Goal: Check status

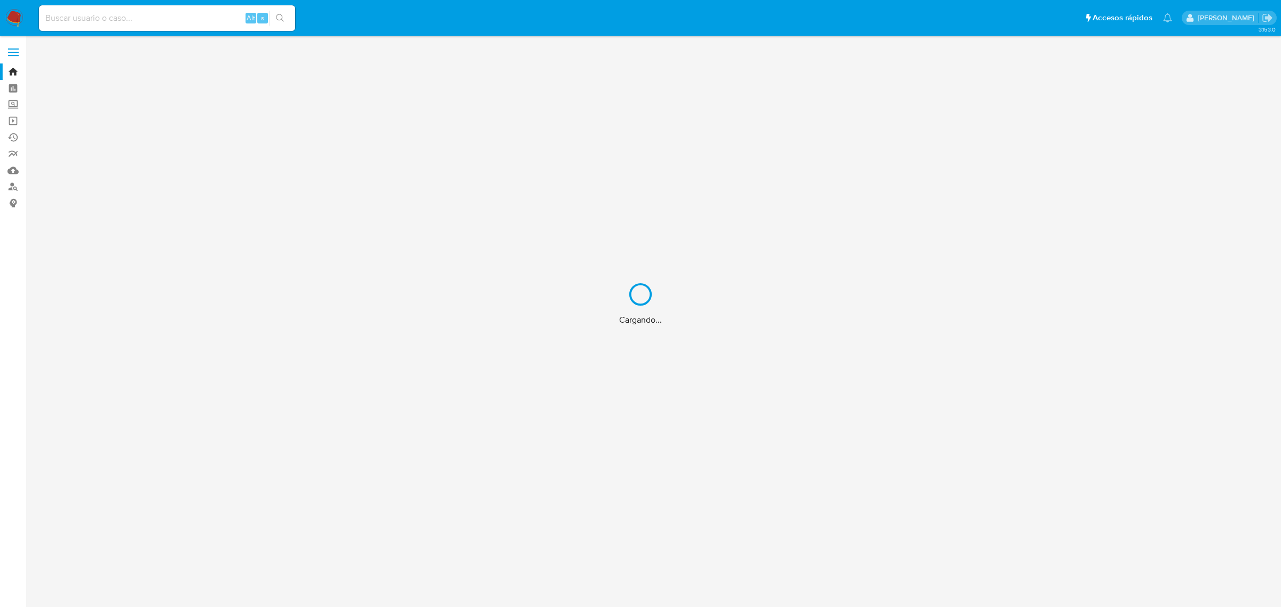
click at [103, 15] on div "Cargando..." at bounding box center [640, 303] width 1281 height 607
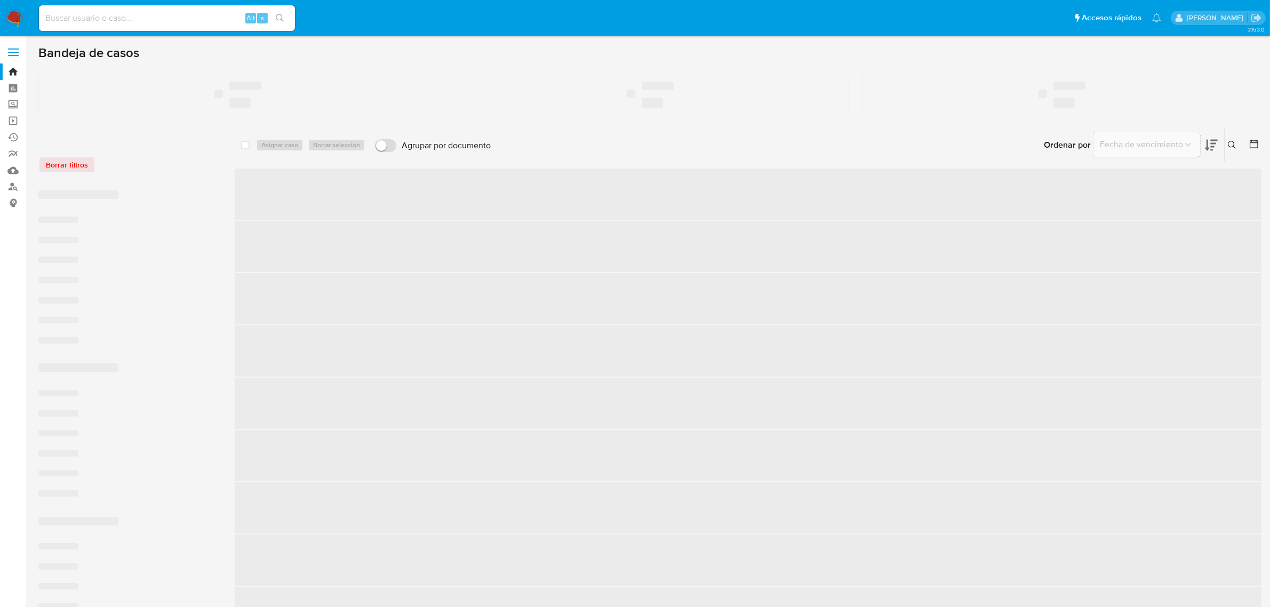
click at [104, 21] on input at bounding box center [167, 18] width 256 height 14
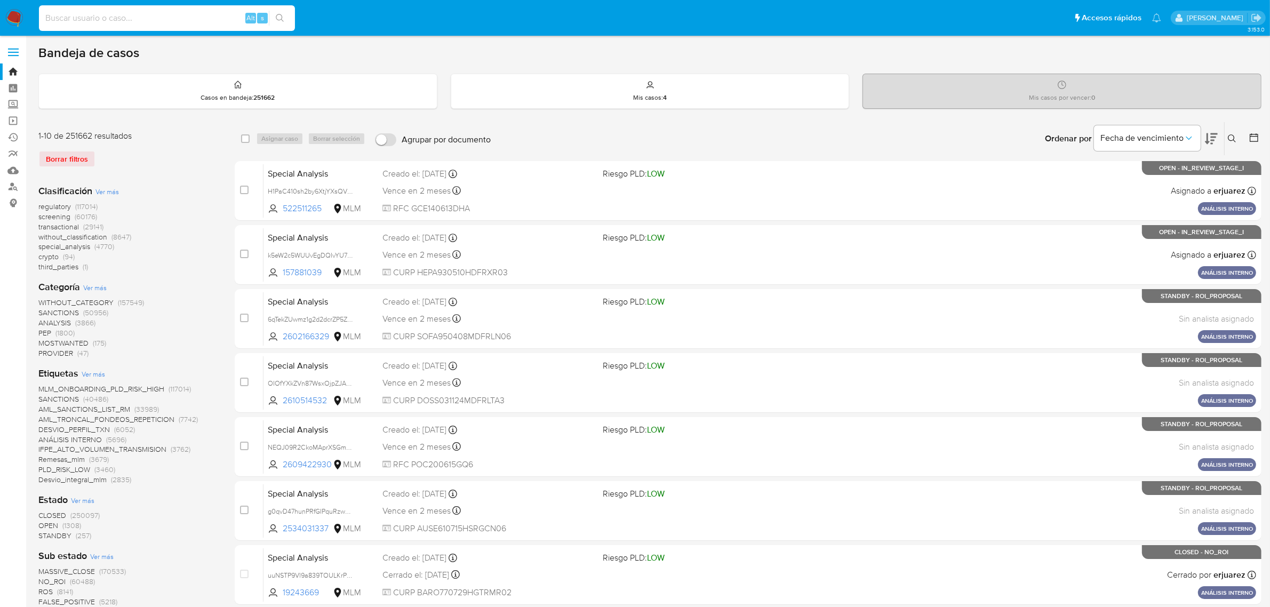
paste input "2084950839"
type input "2084950839"
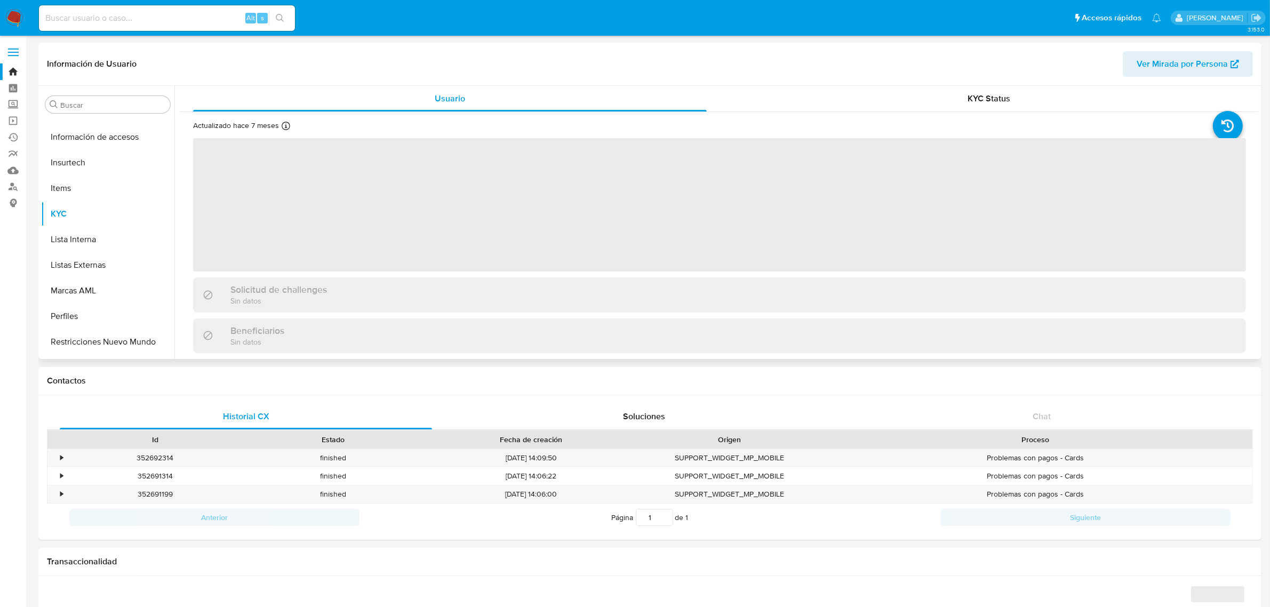
scroll to position [450, 0]
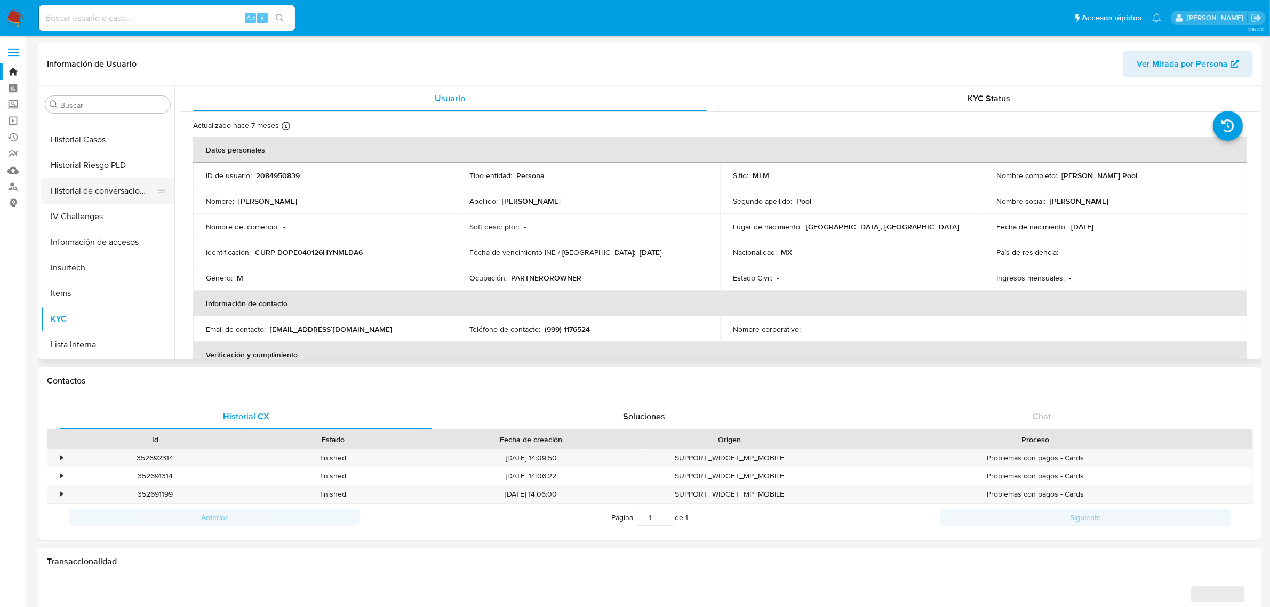
select select "10"
drag, startPoint x: 104, startPoint y: 217, endPoint x: 113, endPoint y: 221, distance: 9.8
click at [104, 217] on button "Historial Casos" at bounding box center [103, 214] width 125 height 26
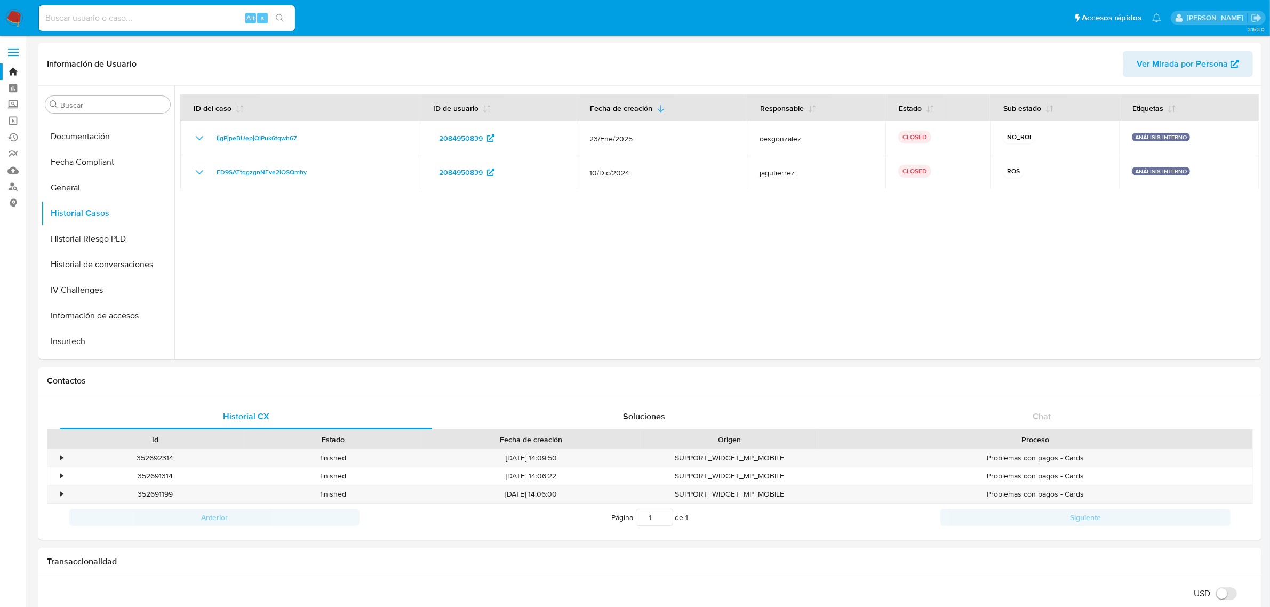
click at [121, 15] on input at bounding box center [167, 18] width 256 height 14
paste input "1932972099"
type input "1932972099"
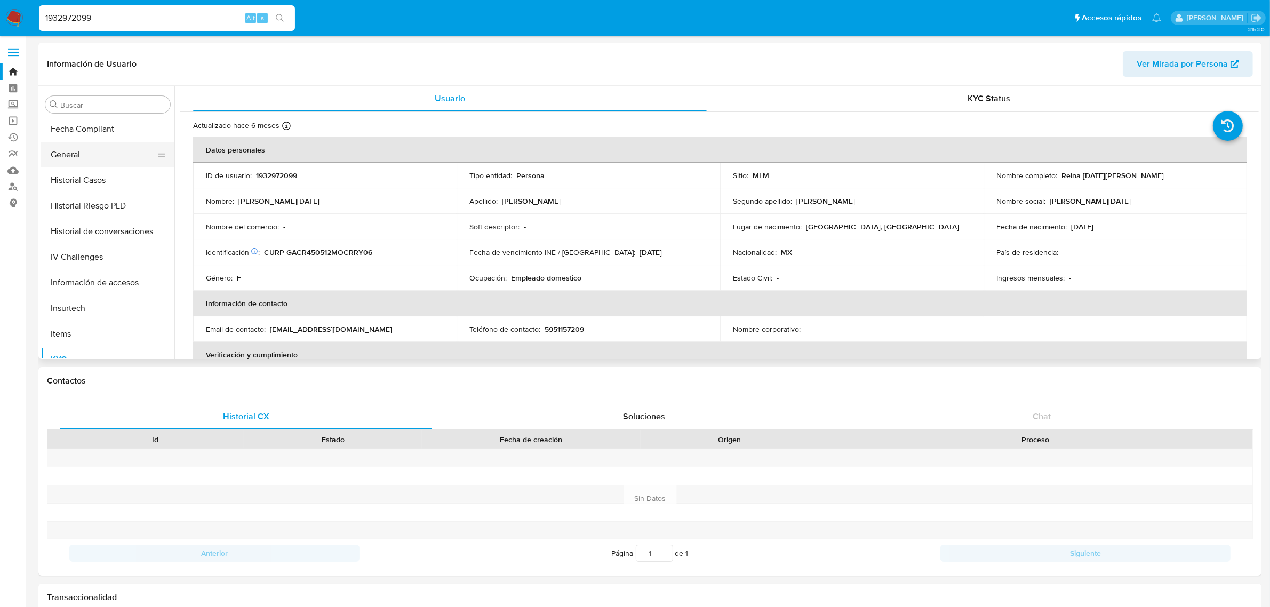
select select "10"
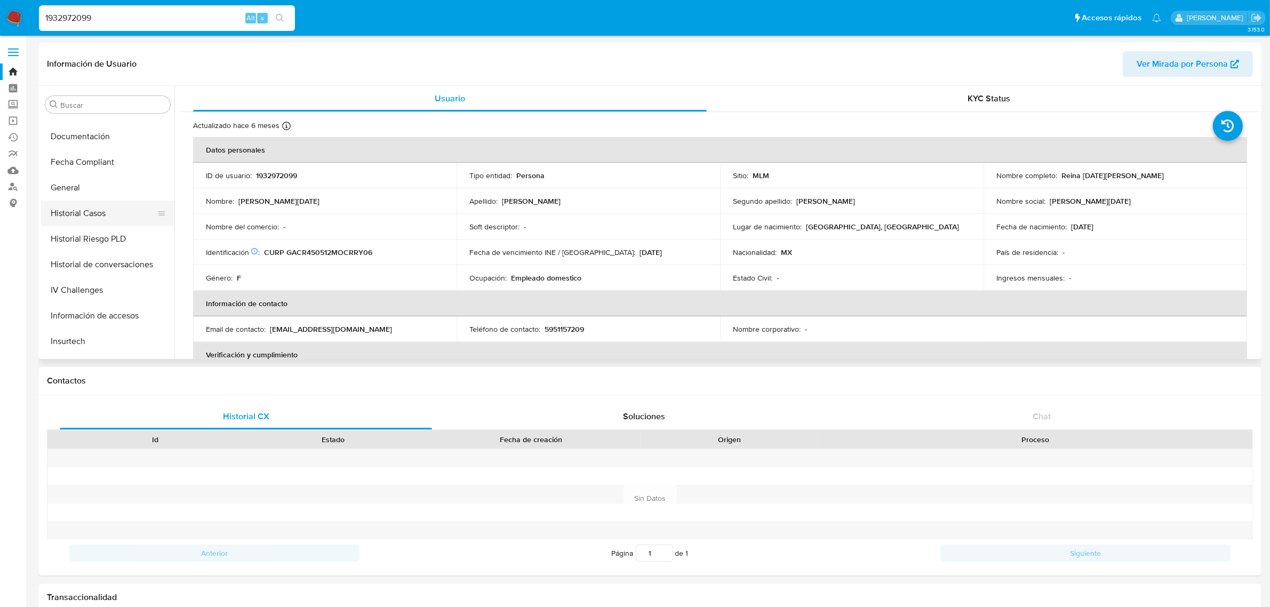
click at [91, 220] on button "Historial Casos" at bounding box center [103, 214] width 125 height 26
